Goal: Information Seeking & Learning: Learn about a topic

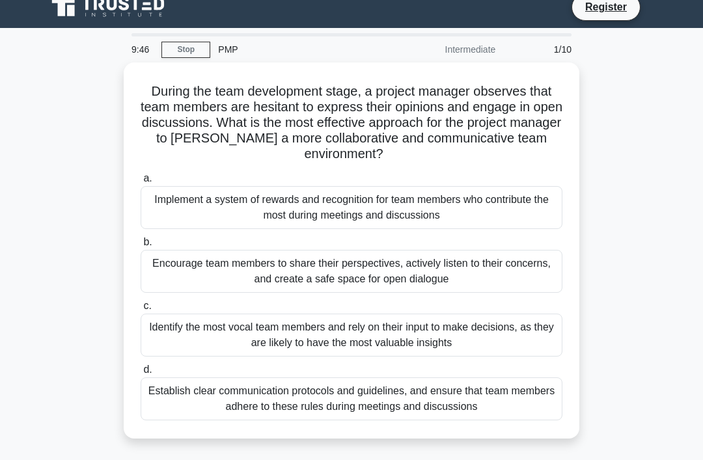
scroll to position [15, 0]
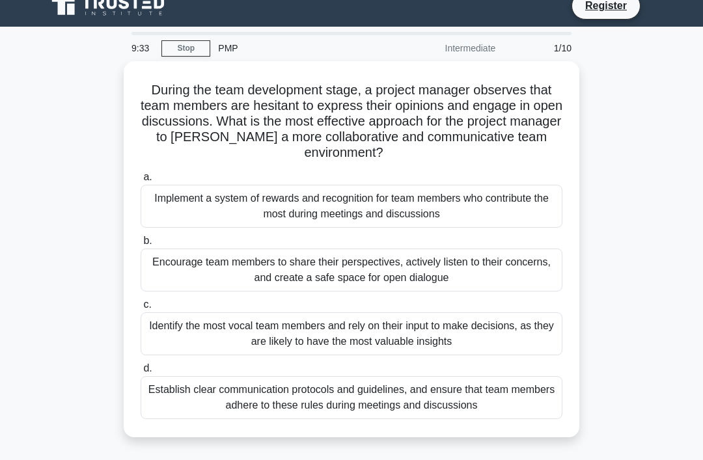
click at [406, 275] on div "Encourage team members to share their perspectives, actively listen to their co…" at bounding box center [352, 270] width 422 height 43
click at [141, 245] on input "b. Encourage team members to share their perspectives, actively listen to their…" at bounding box center [141, 241] width 0 height 8
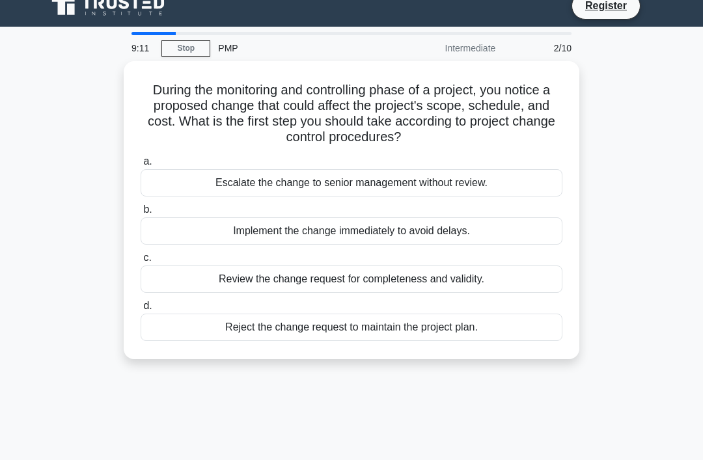
click at [322, 281] on div "Review the change request for completeness and validity." at bounding box center [352, 279] width 422 height 27
click at [141, 262] on input "c. Review the change request for completeness and validity." at bounding box center [141, 258] width 0 height 8
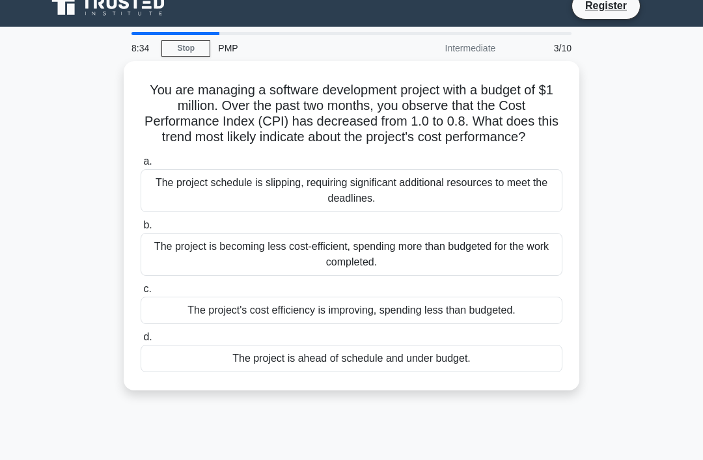
click at [344, 273] on div "The project is becoming less cost-efficient, spending more than budgeted for th…" at bounding box center [352, 254] width 422 height 43
click at [141, 230] on input "b. The project is becoming less cost-efficient, spending more than budgeted for…" at bounding box center [141, 225] width 0 height 8
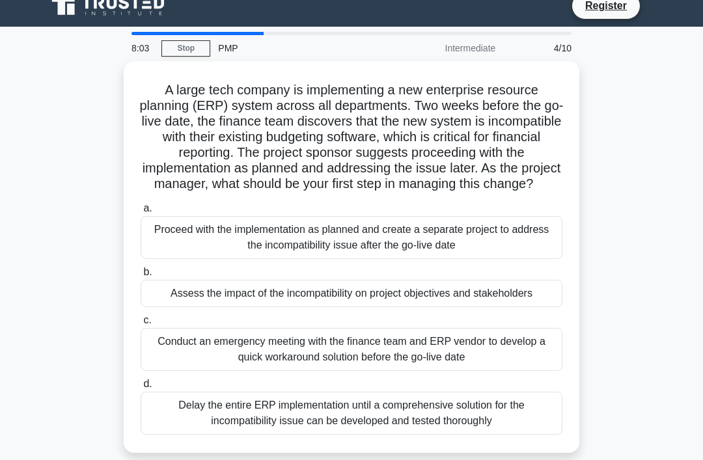
click at [280, 307] on div "Assess the impact of the incompatibility on project objectives and stakeholders" at bounding box center [352, 293] width 422 height 27
click at [141, 277] on input "b. Assess the impact of the incompatibility on project objectives and stakehold…" at bounding box center [141, 272] width 0 height 8
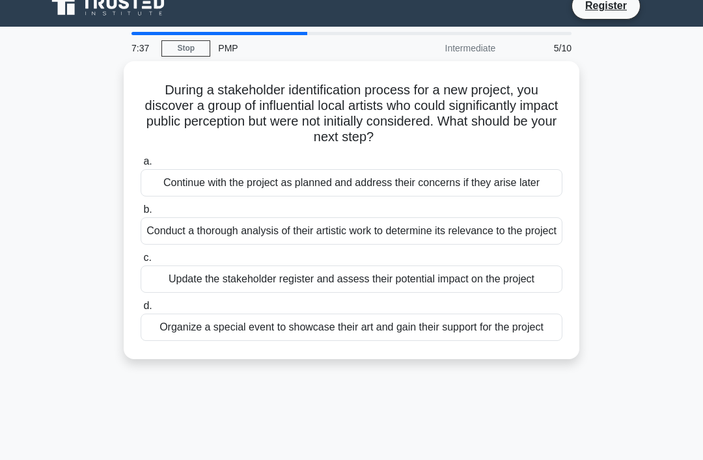
click at [250, 293] on div "Update the stakeholder register and assess their potential impact on the project" at bounding box center [352, 279] width 422 height 27
click at [141, 262] on input "c. Update the stakeholder register and assess their potential impact on the pro…" at bounding box center [141, 258] width 0 height 8
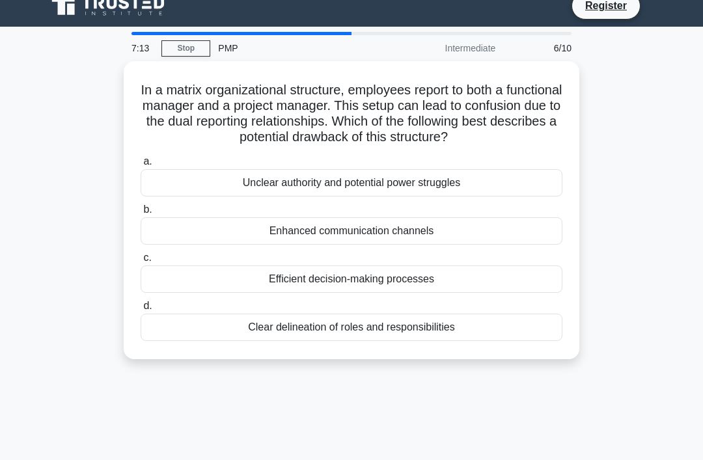
click at [343, 195] on div "Unclear authority and potential power struggles" at bounding box center [352, 182] width 422 height 27
click at [141, 166] on input "a. Unclear authority and potential power struggles" at bounding box center [141, 162] width 0 height 8
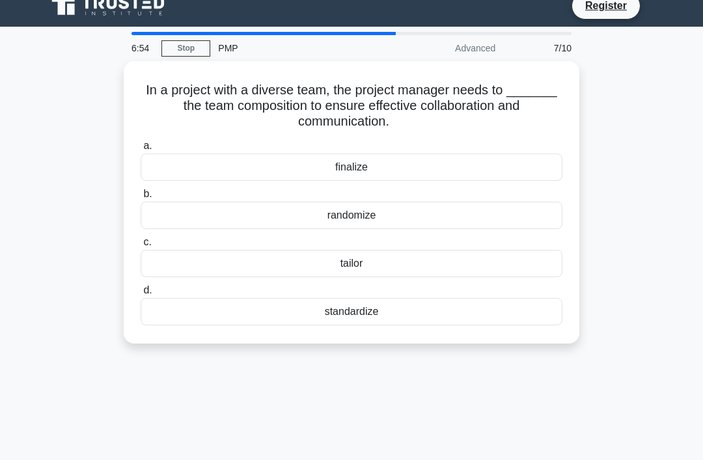
click at [295, 169] on div "finalize" at bounding box center [352, 167] width 422 height 27
click at [141, 150] on input "a. finalize" at bounding box center [141, 146] width 0 height 8
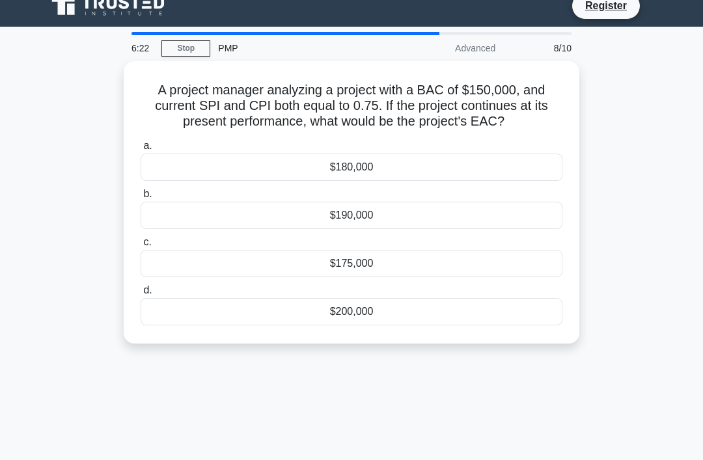
click at [350, 326] on div "$200,000" at bounding box center [352, 311] width 422 height 27
click at [141, 295] on input "d. $200,000" at bounding box center [141, 290] width 0 height 8
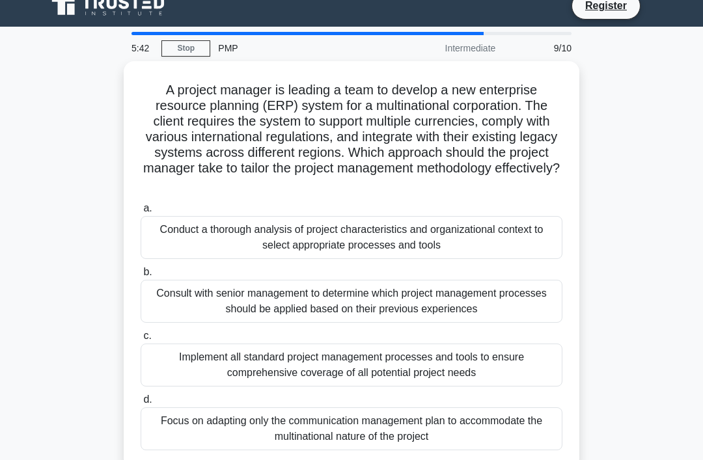
click at [385, 240] on div "Conduct a thorough analysis of project characteristics and organizational conte…" at bounding box center [352, 237] width 422 height 43
click at [141, 213] on input "a. Conduct a thorough analysis of project characteristics and organizational co…" at bounding box center [141, 208] width 0 height 8
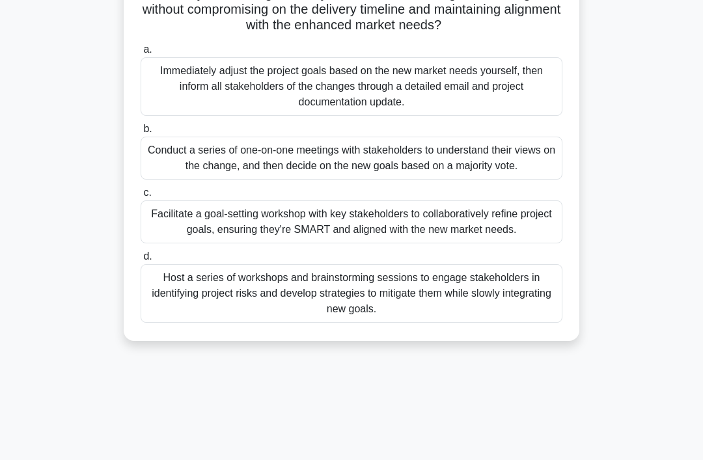
scroll to position [190, 0]
click at [415, 243] on div "Facilitate a goal-setting workshop with key stakeholders to collaboratively ref…" at bounding box center [352, 221] width 422 height 43
click at [141, 197] on input "c. Facilitate a goal-setting workshop with key stakeholders to collaboratively …" at bounding box center [141, 192] width 0 height 8
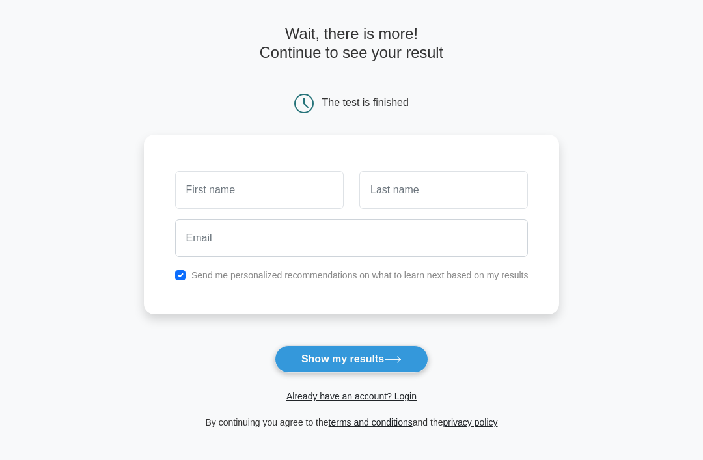
scroll to position [53, 0]
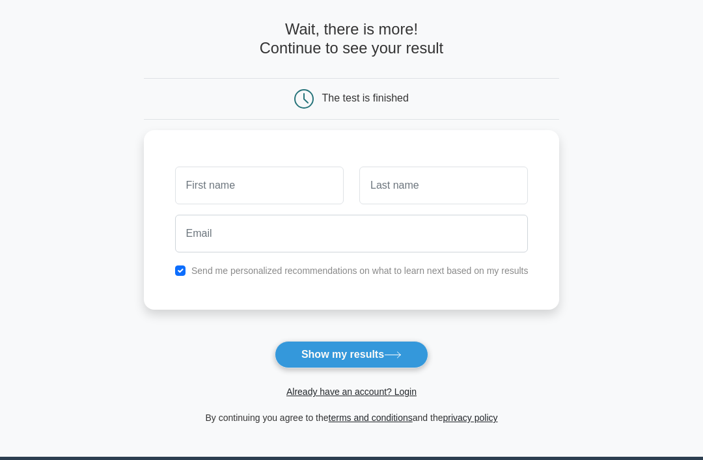
click at [362, 395] on link "Already have an account? Login" at bounding box center [351, 392] width 130 height 10
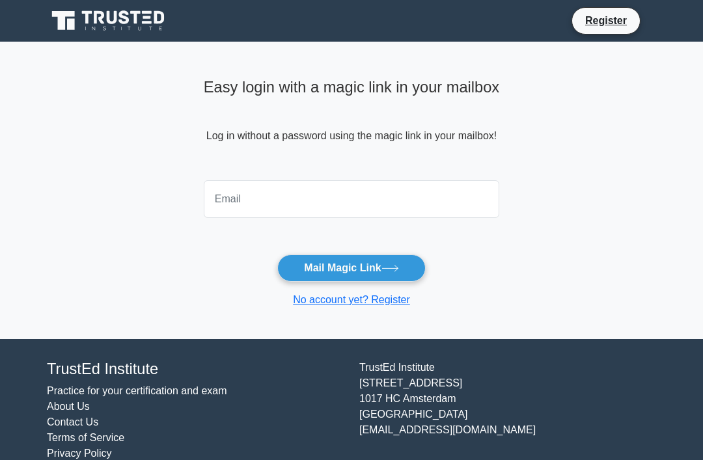
click at [273, 202] on input "email" at bounding box center [352, 199] width 296 height 38
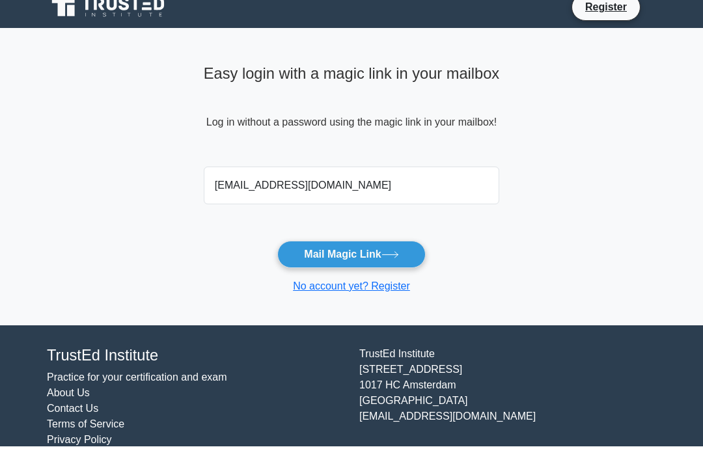
scroll to position [14, 0]
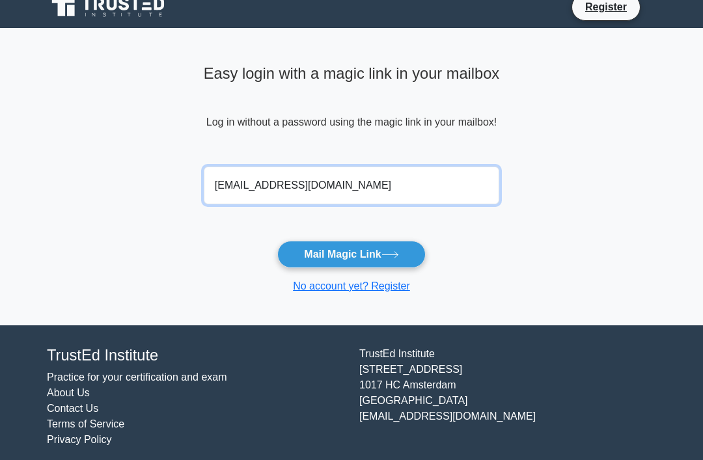
type input "samykhawla@yahoo.com"
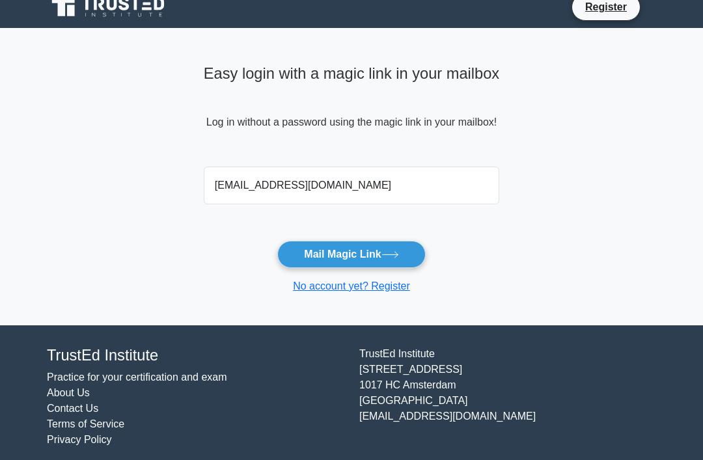
click at [374, 252] on button "Mail Magic Link" at bounding box center [351, 254] width 148 height 27
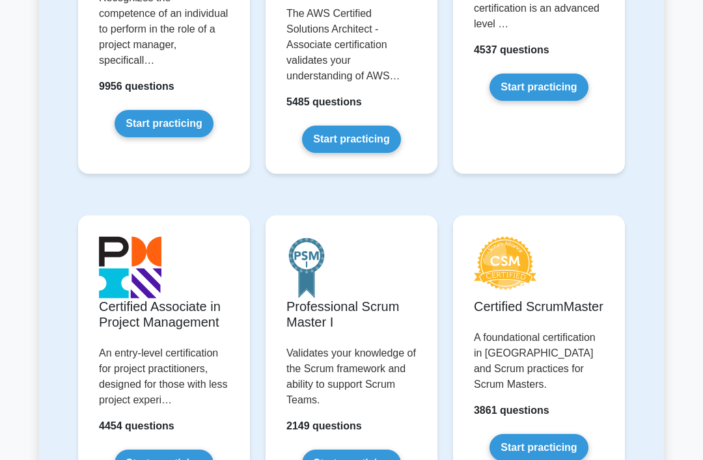
scroll to position [441, 0]
click at [174, 137] on link "Start practicing" at bounding box center [164, 123] width 98 height 27
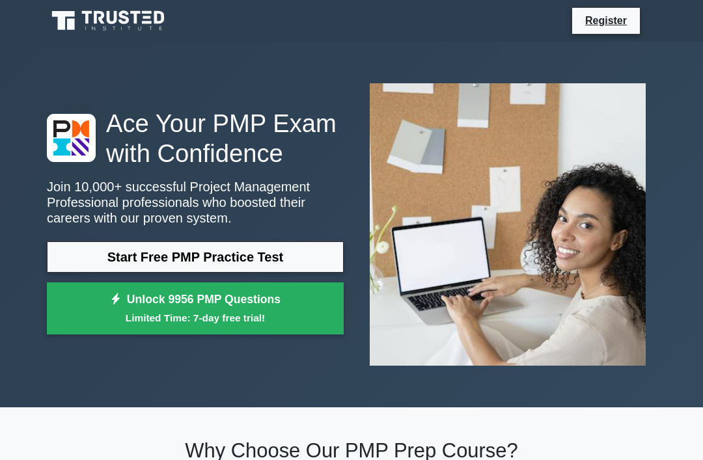
click at [237, 273] on link "Start Free PMP Practice Test" at bounding box center [195, 257] width 297 height 31
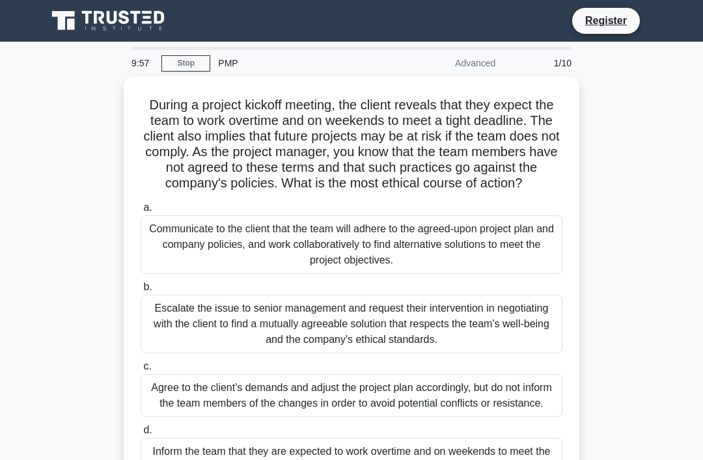
click at [80, 19] on icon at bounding box center [109, 20] width 125 height 25
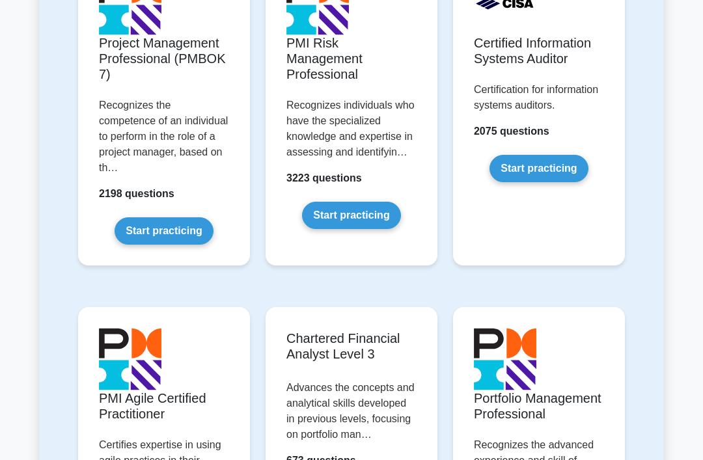
scroll to position [1368, 0]
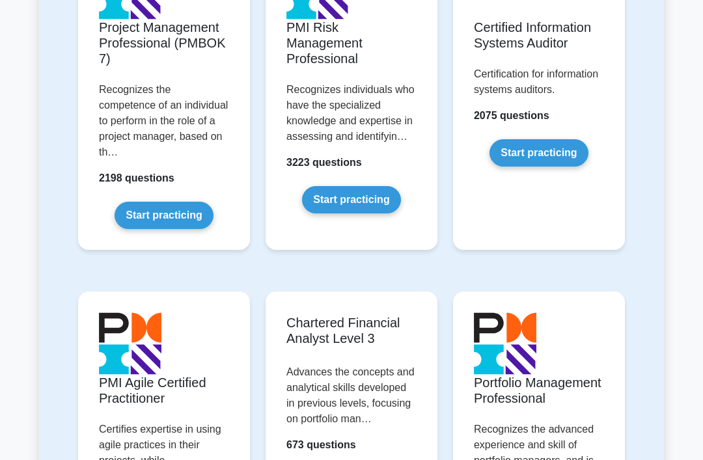
click at [133, 229] on link "Start practicing" at bounding box center [164, 215] width 98 height 27
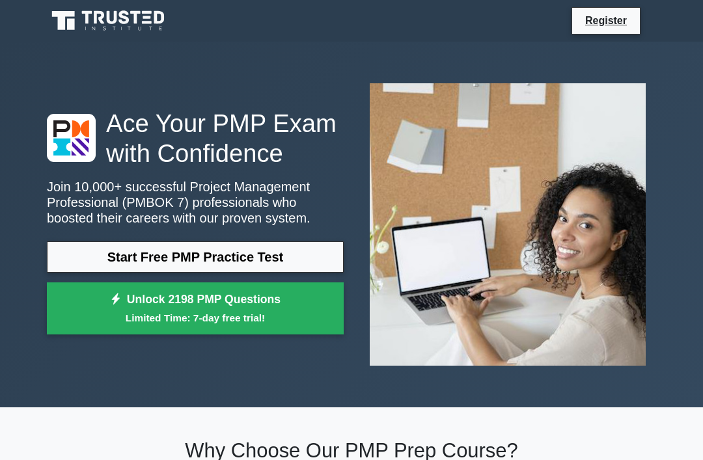
click at [90, 273] on link "Start Free PMP Practice Test" at bounding box center [195, 257] width 297 height 31
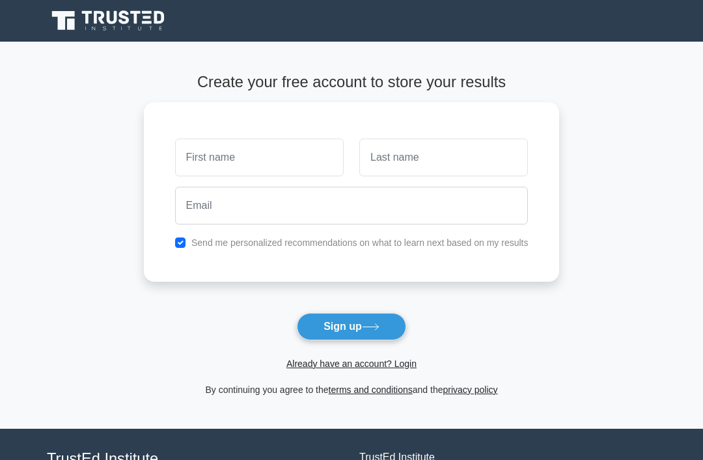
click at [411, 365] on link "Already have an account? Login" at bounding box center [351, 364] width 130 height 10
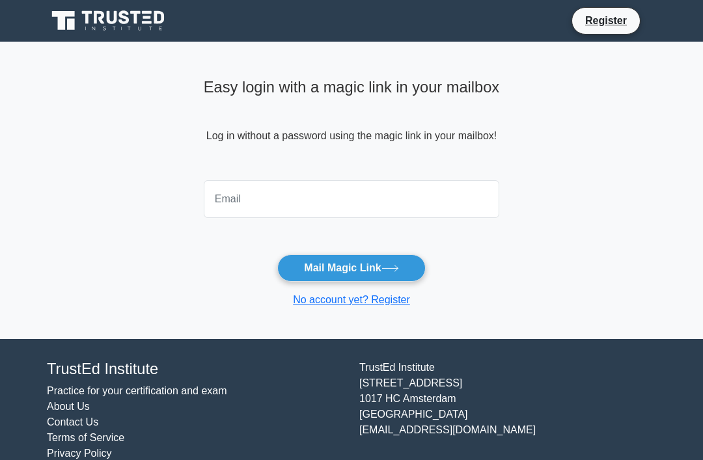
click at [464, 201] on input "email" at bounding box center [352, 199] width 296 height 38
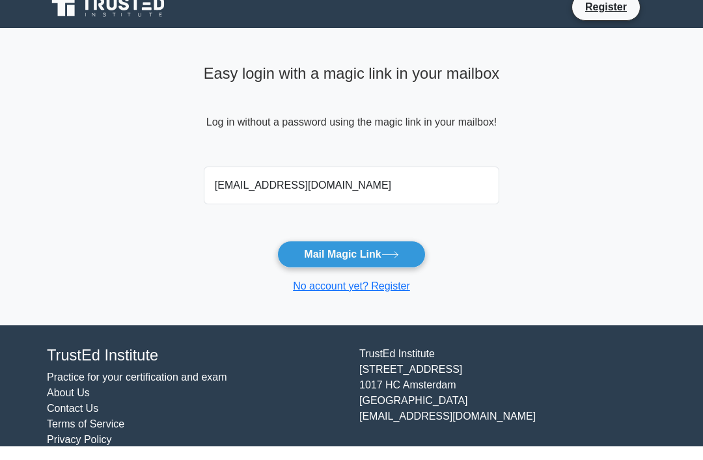
scroll to position [14, 0]
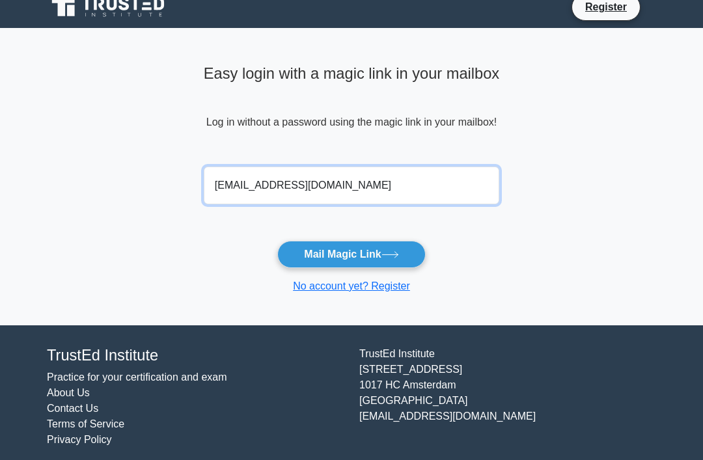
type input "samykhawla@yahoo.com"
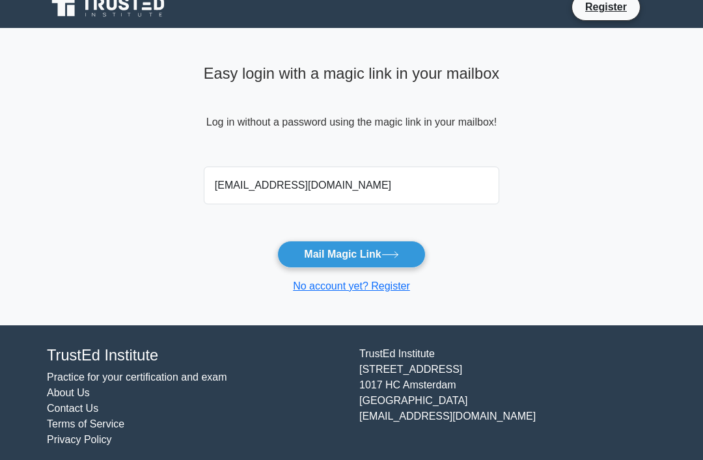
click at [398, 262] on button "Mail Magic Link" at bounding box center [351, 254] width 148 height 27
